Goal: Find contact information: Find contact information

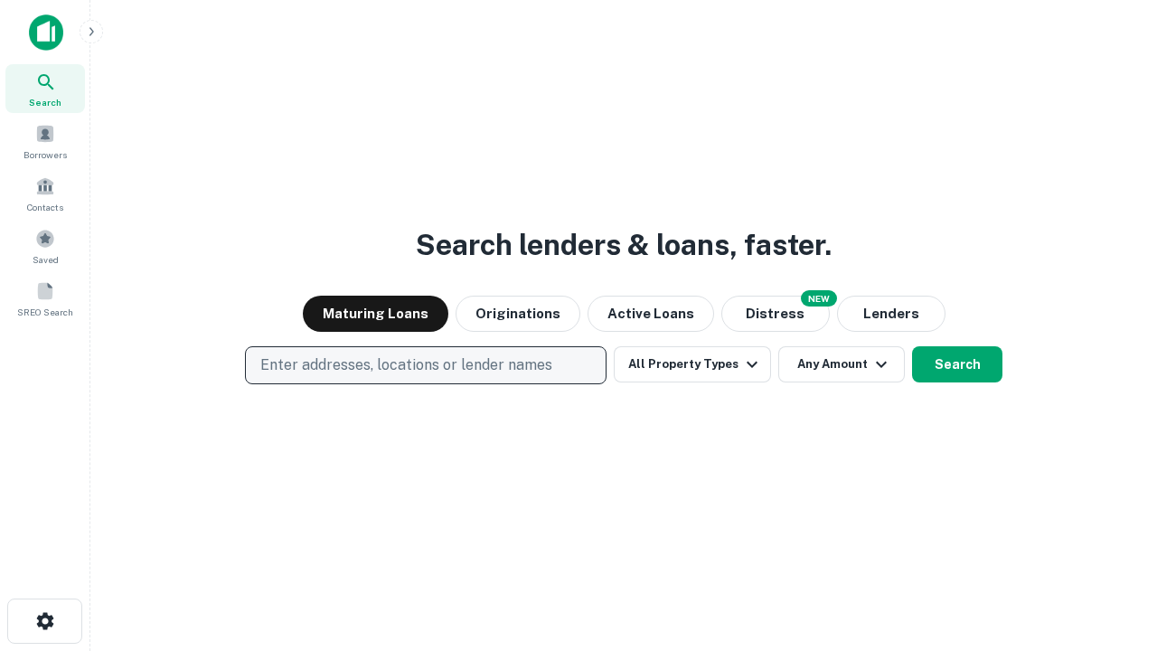
click at [425, 365] on p "Enter addresses, locations or lender names" at bounding box center [406, 365] width 292 height 22
type input "**********"
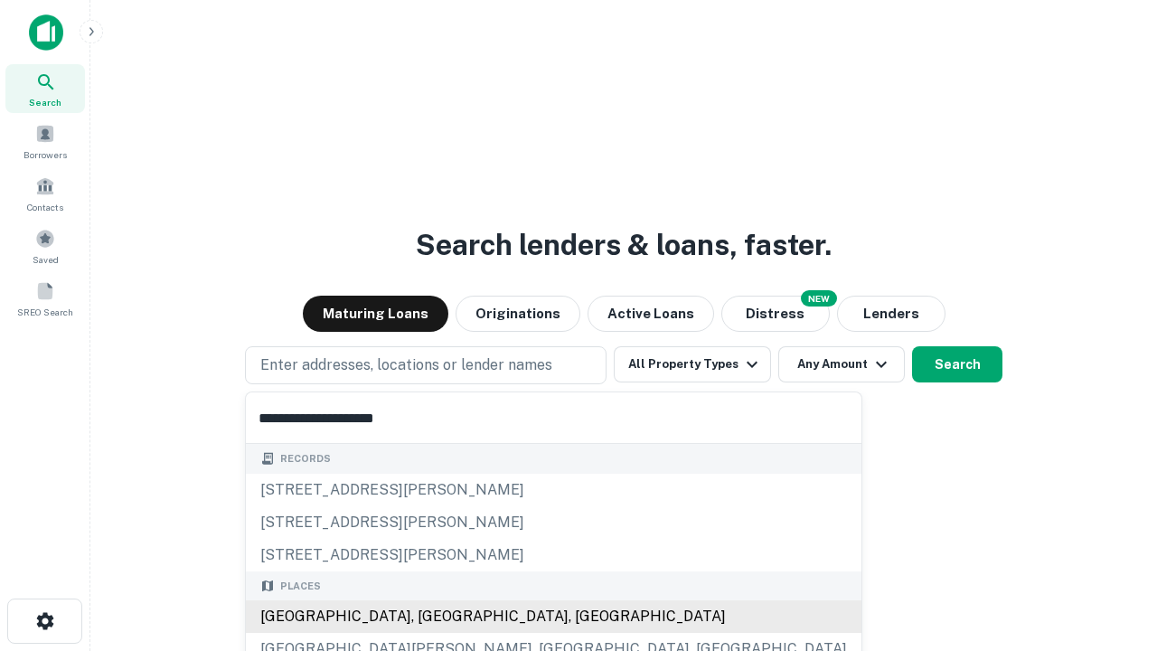
click at [432, 616] on div "Santa Monica, CA, USA" at bounding box center [553, 616] width 615 height 33
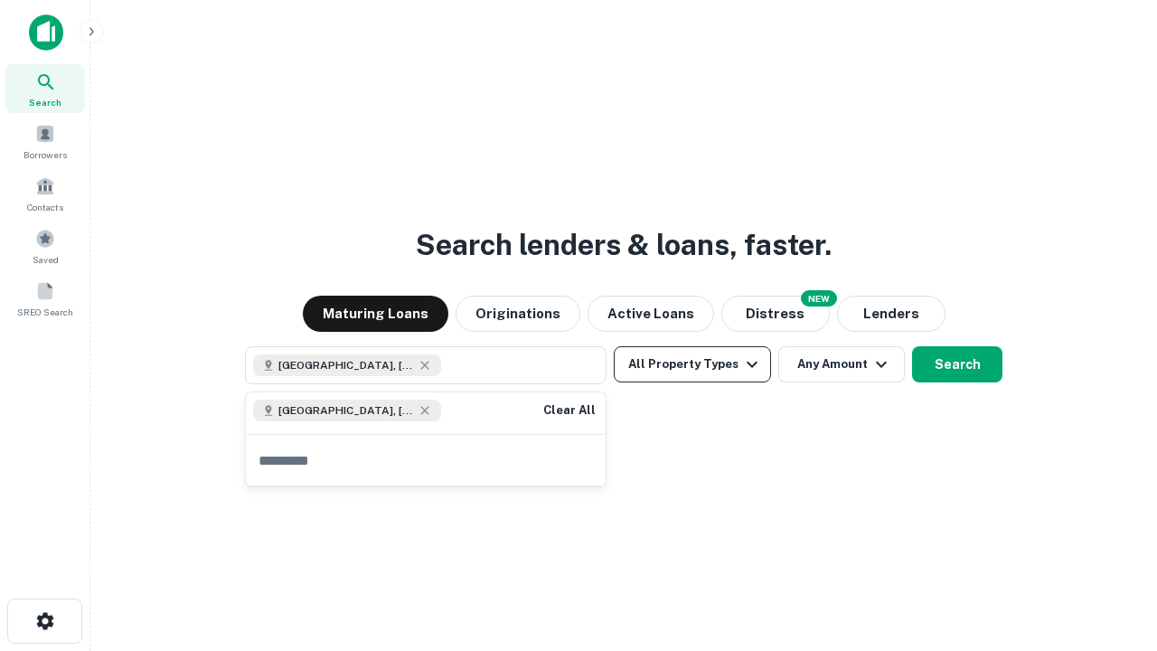
click at [692, 364] on button "All Property Types" at bounding box center [692, 364] width 157 height 36
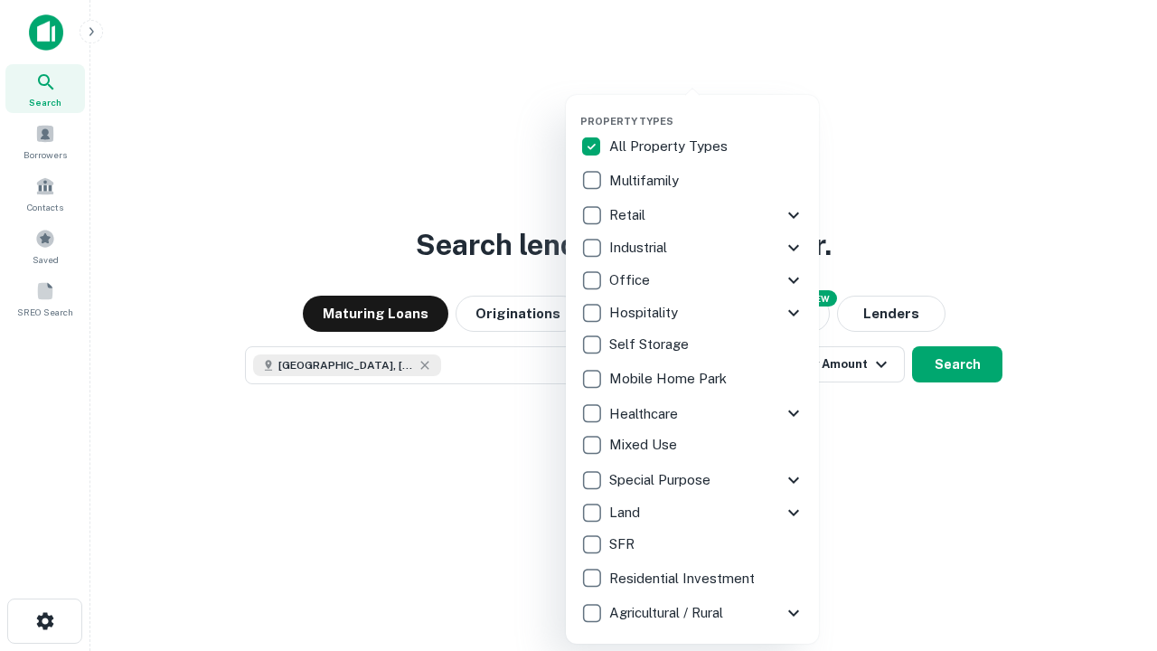
click at [707, 109] on button "button" at bounding box center [706, 109] width 253 height 1
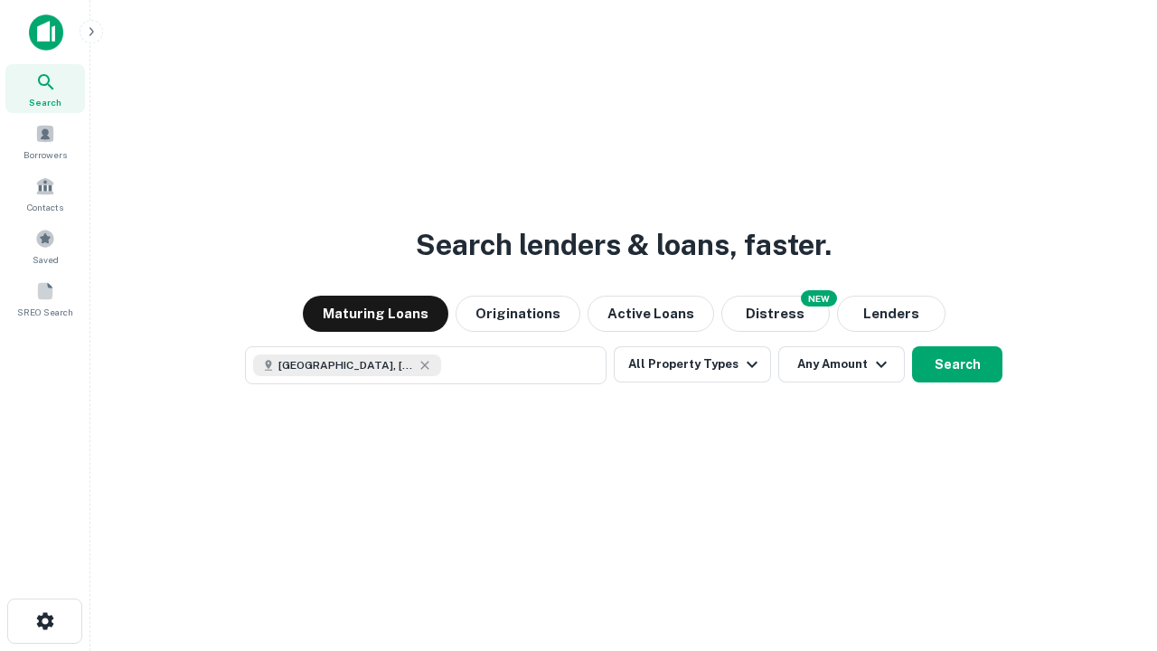
scroll to position [29, 0]
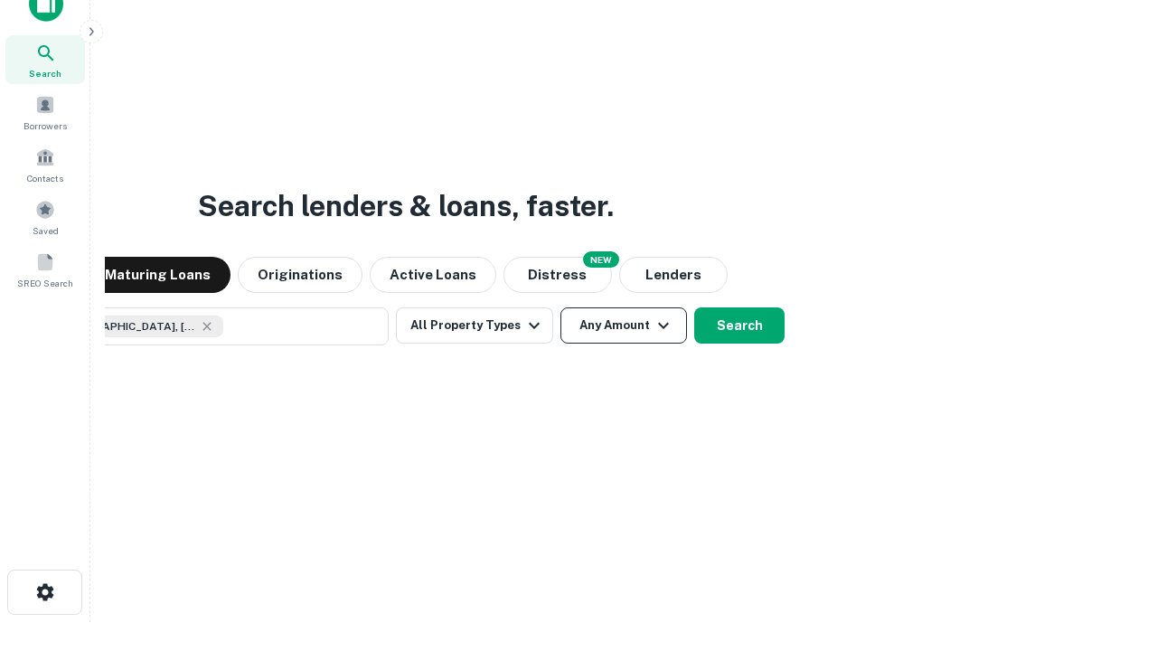
click at [560, 307] on button "Any Amount" at bounding box center [623, 325] width 127 height 36
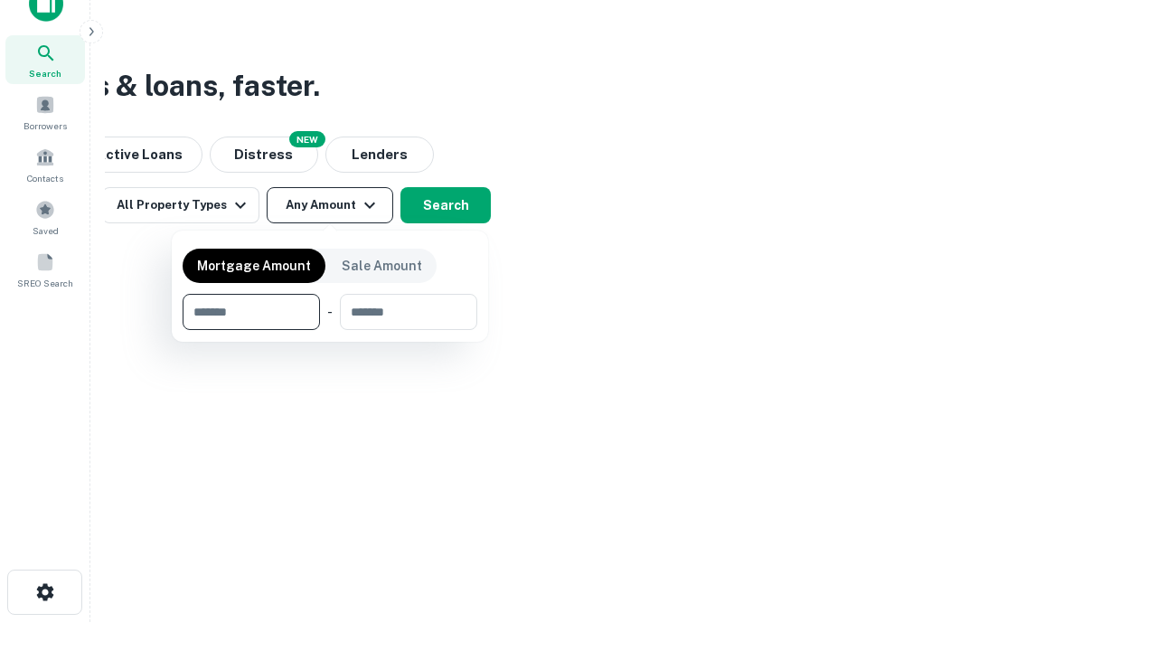
type input "*******"
click at [330, 330] on button "button" at bounding box center [330, 330] width 295 height 1
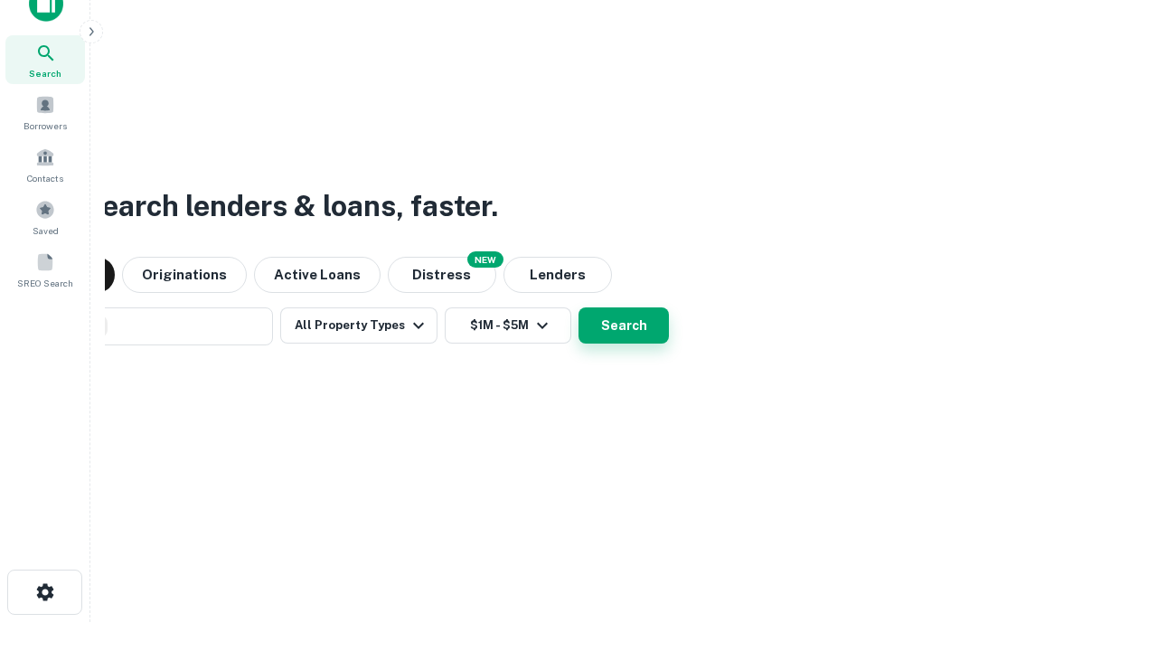
click at [578, 307] on button "Search" at bounding box center [623, 325] width 90 height 36
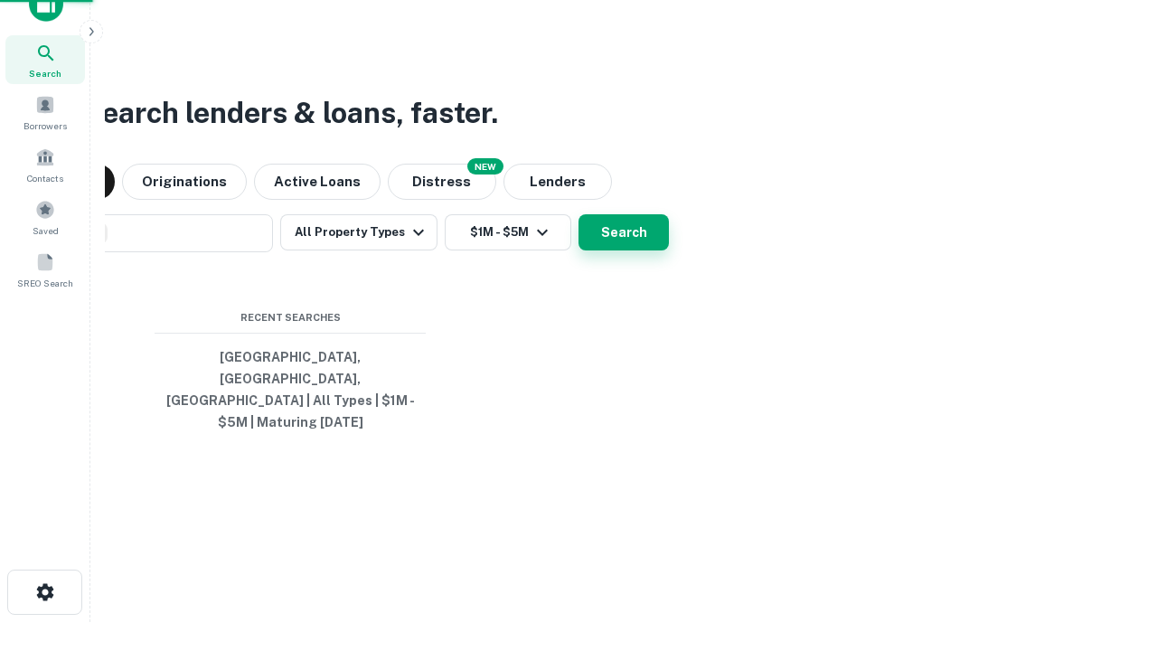
scroll to position [59, 512]
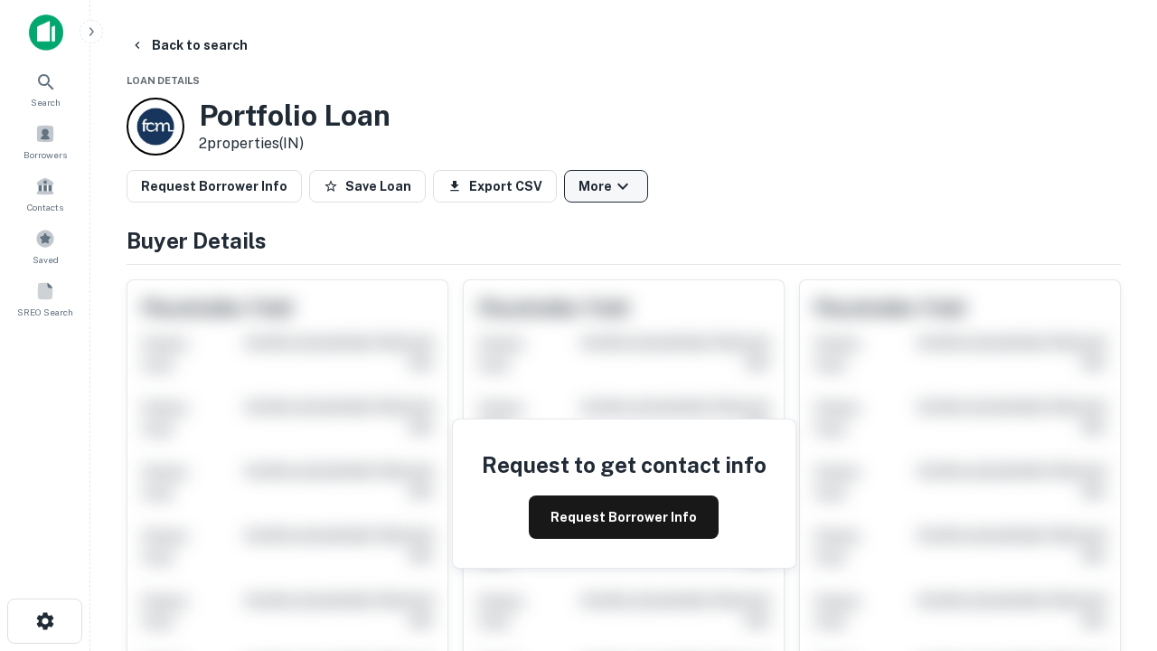
click at [606, 186] on button "More" at bounding box center [606, 186] width 84 height 33
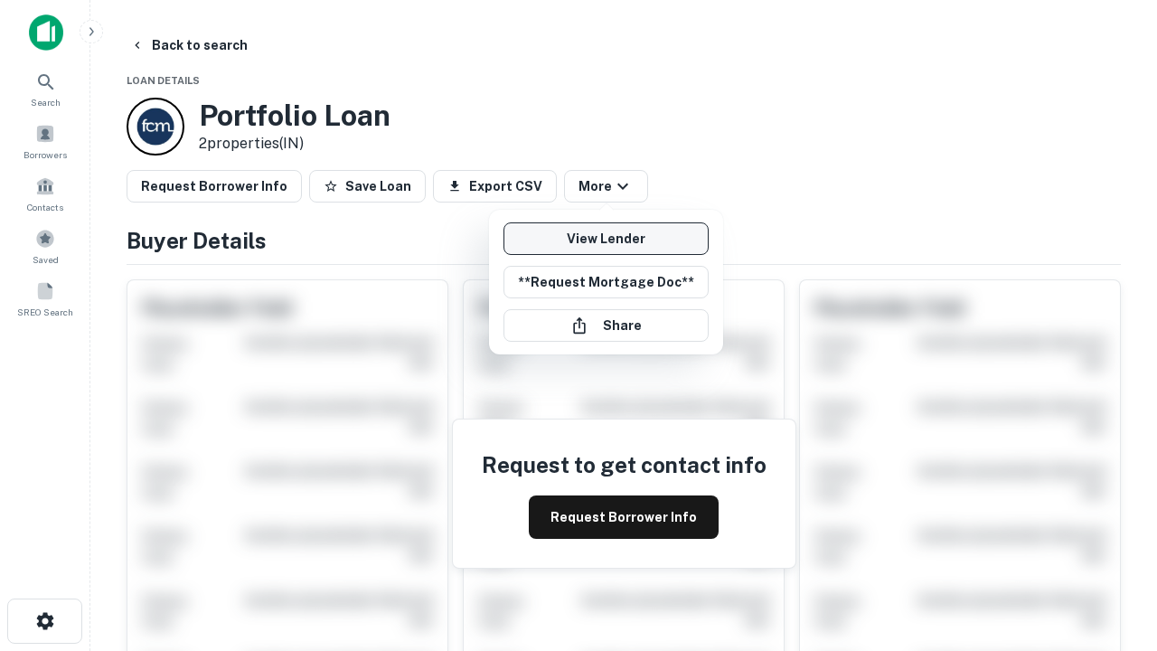
click at [606, 239] on link "View Lender" at bounding box center [605, 238] width 205 height 33
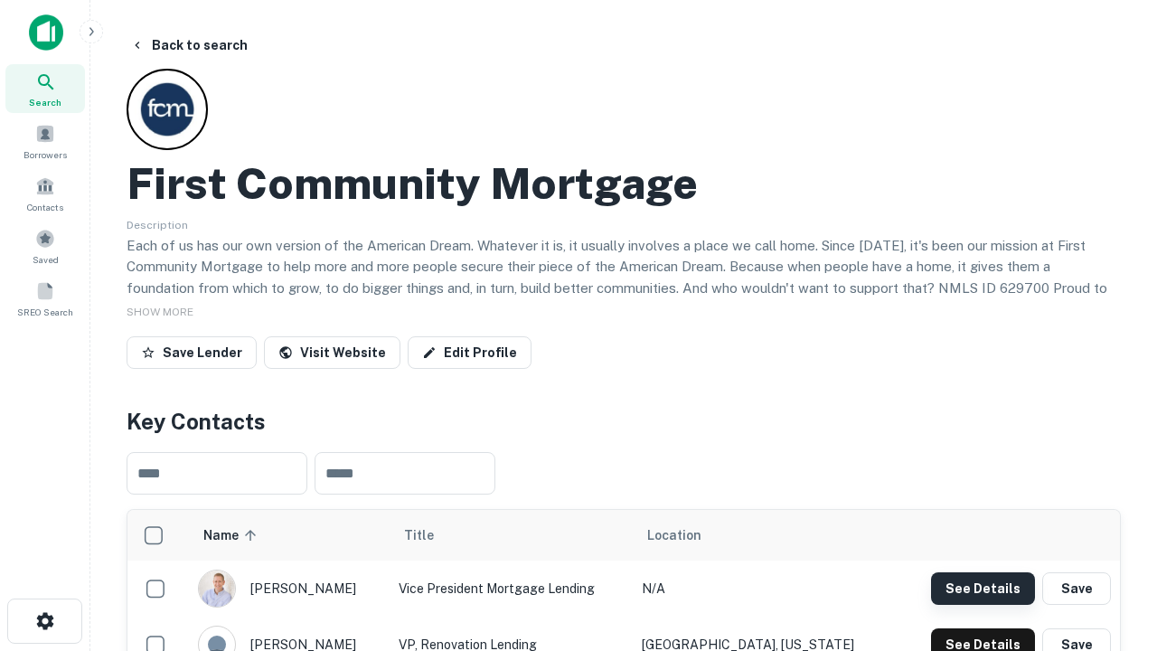
click at [982, 587] on button "See Details" at bounding box center [983, 588] width 104 height 33
click at [44, 621] on icon "button" at bounding box center [45, 621] width 22 height 22
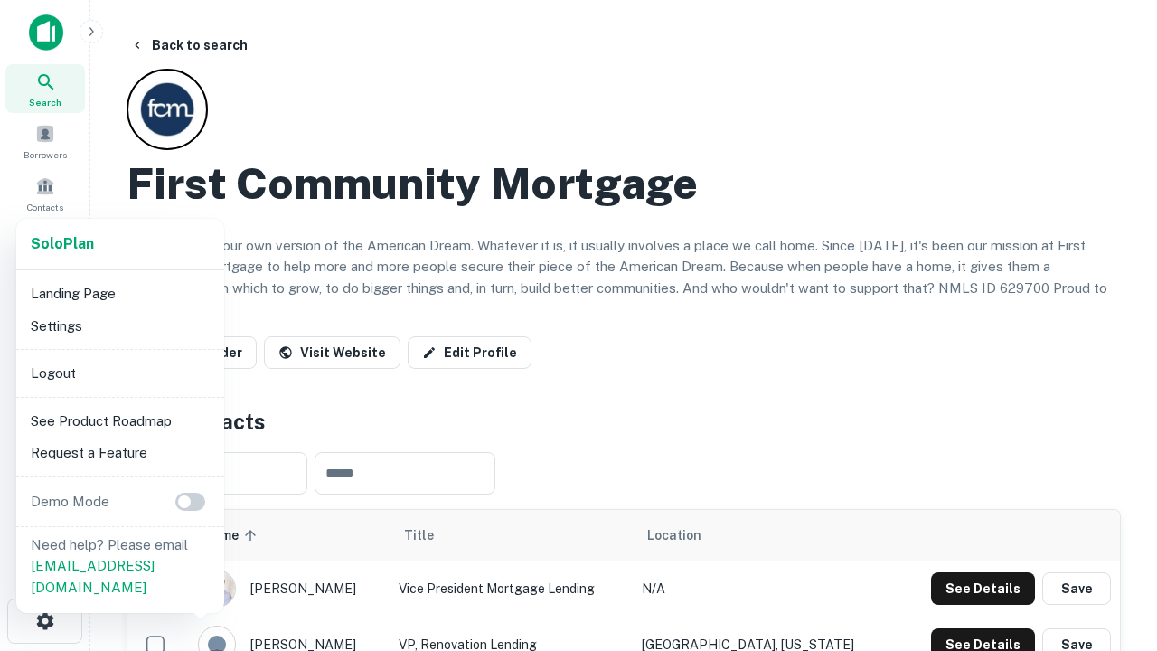
click at [119, 372] on li "Logout" at bounding box center [119, 373] width 193 height 33
